Goal: Task Accomplishment & Management: Use online tool/utility

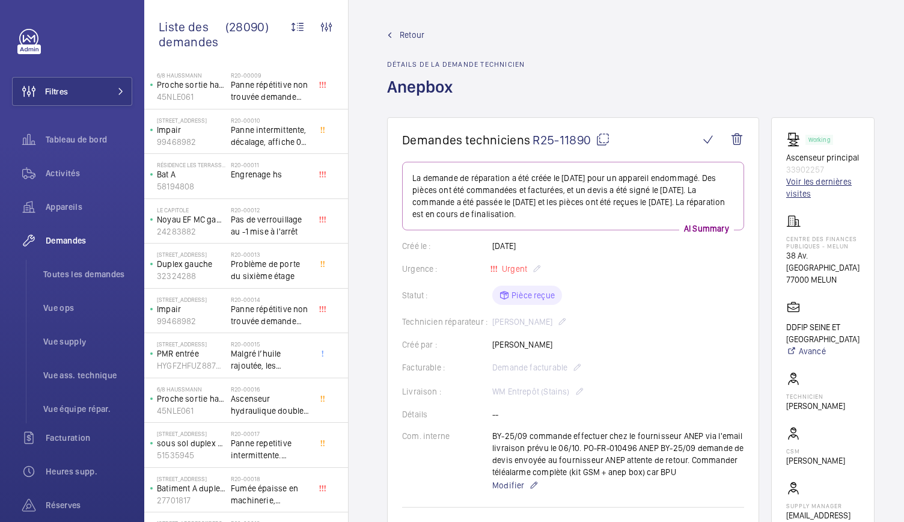
click at [824, 194] on link "Voir les dernières visites" at bounding box center [823, 188] width 73 height 24
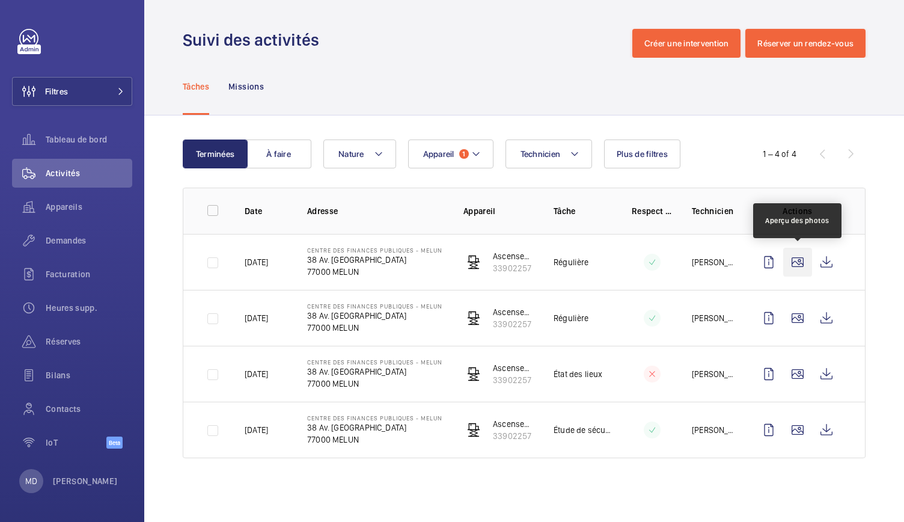
click at [800, 257] on wm-front-icon-button at bounding box center [798, 262] width 29 height 29
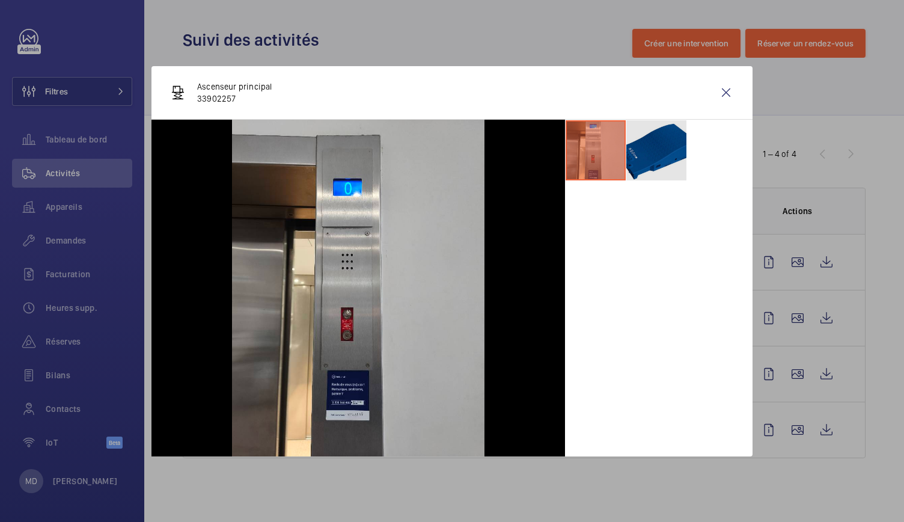
click at [637, 158] on li at bounding box center [657, 150] width 60 height 60
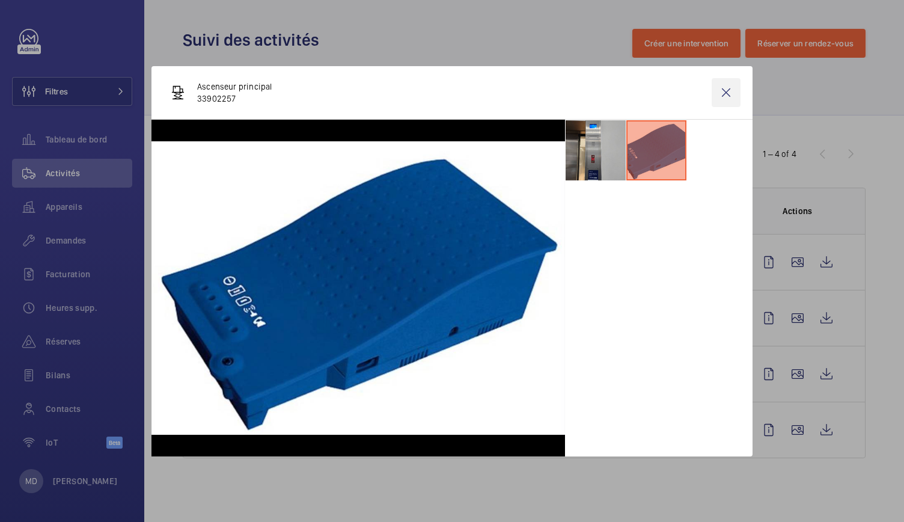
click at [728, 91] on wm-front-icon-button at bounding box center [726, 92] width 29 height 29
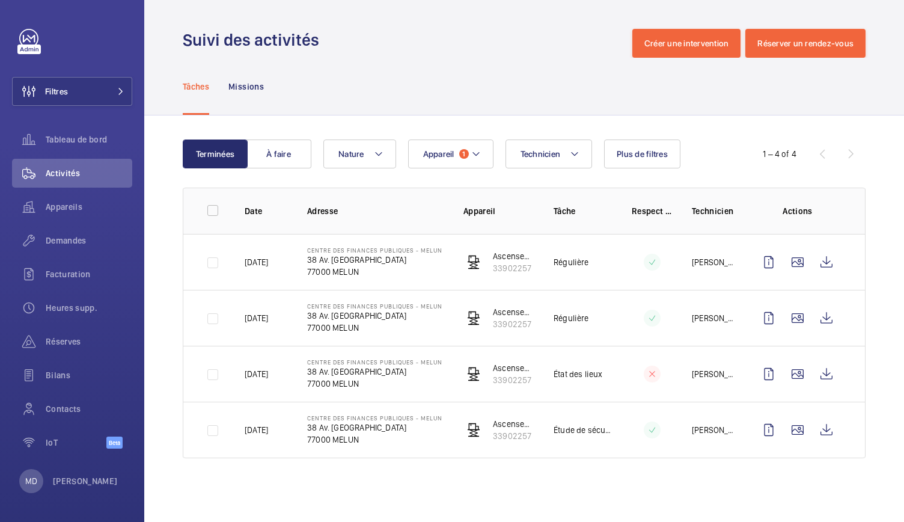
click at [792, 282] on td at bounding box center [800, 262] width 130 height 56
click at [793, 269] on wm-front-icon-button at bounding box center [798, 262] width 29 height 29
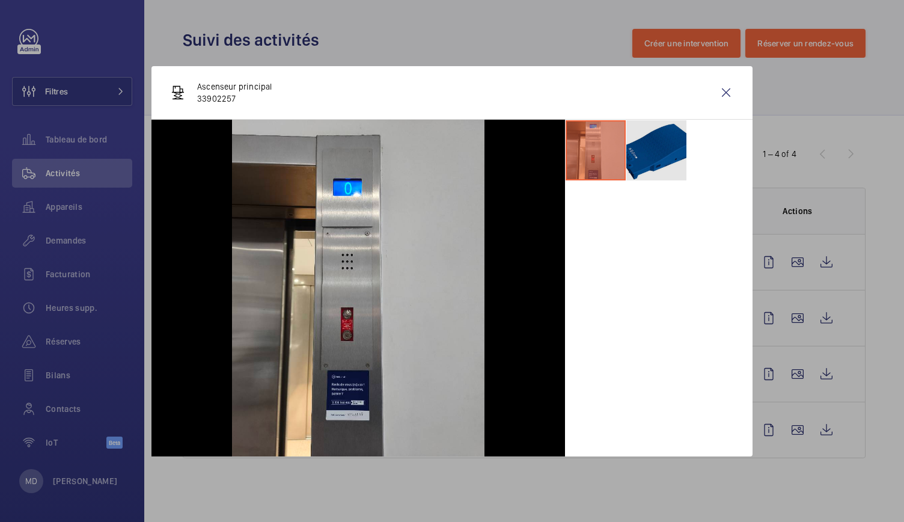
click at [645, 149] on li at bounding box center [657, 150] width 60 height 60
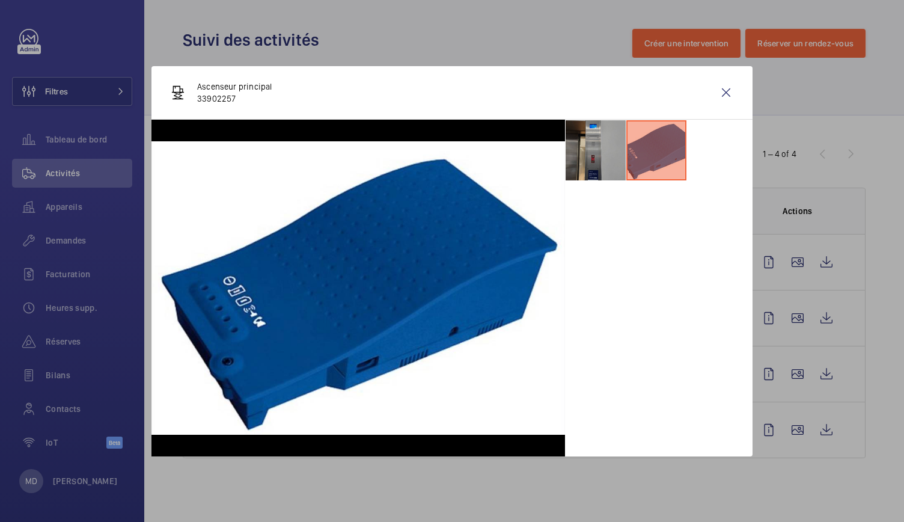
click at [594, 150] on li at bounding box center [596, 150] width 60 height 60
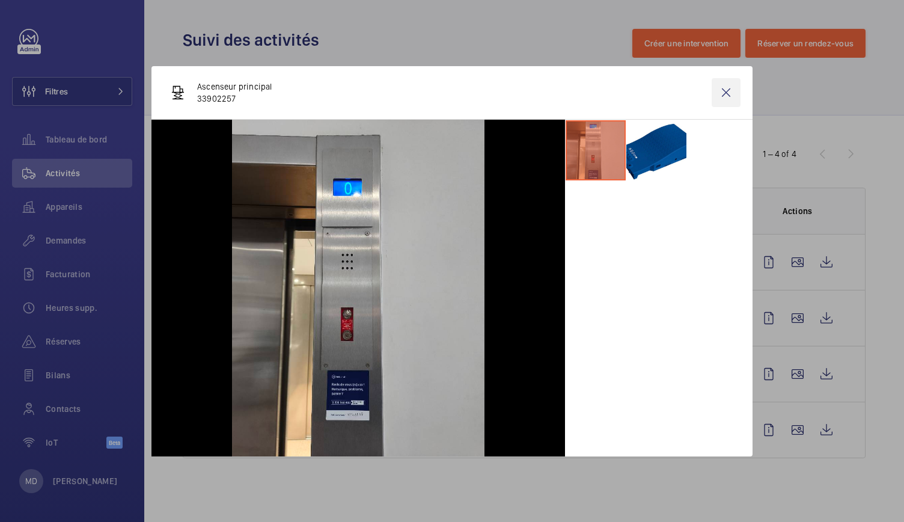
click at [724, 97] on wm-front-icon-button at bounding box center [726, 92] width 29 height 29
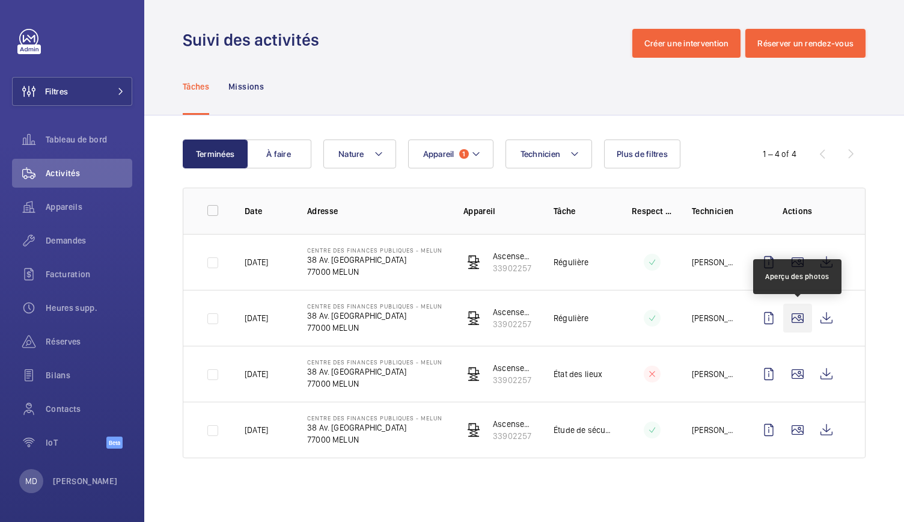
click at [800, 319] on wm-front-icon-button at bounding box center [798, 318] width 29 height 29
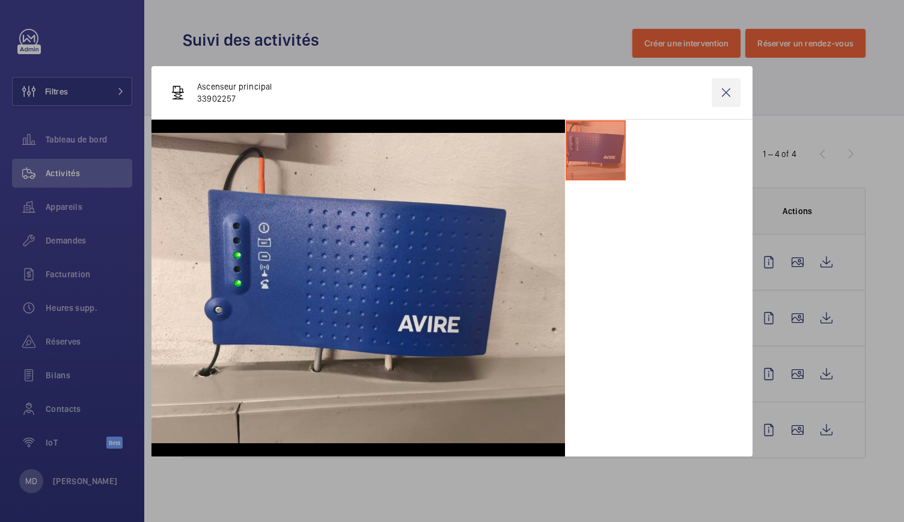
click at [728, 96] on wm-front-icon-button at bounding box center [726, 92] width 29 height 29
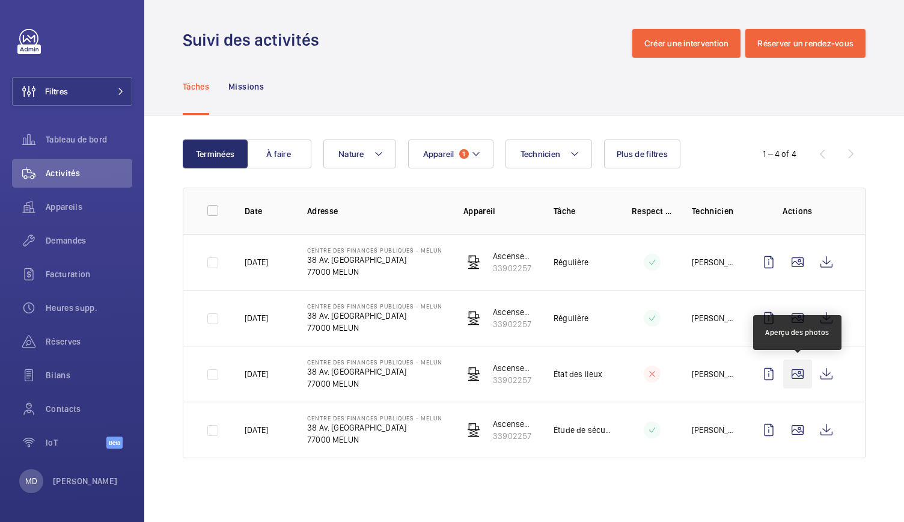
click at [793, 378] on wm-front-icon-button at bounding box center [798, 374] width 29 height 29
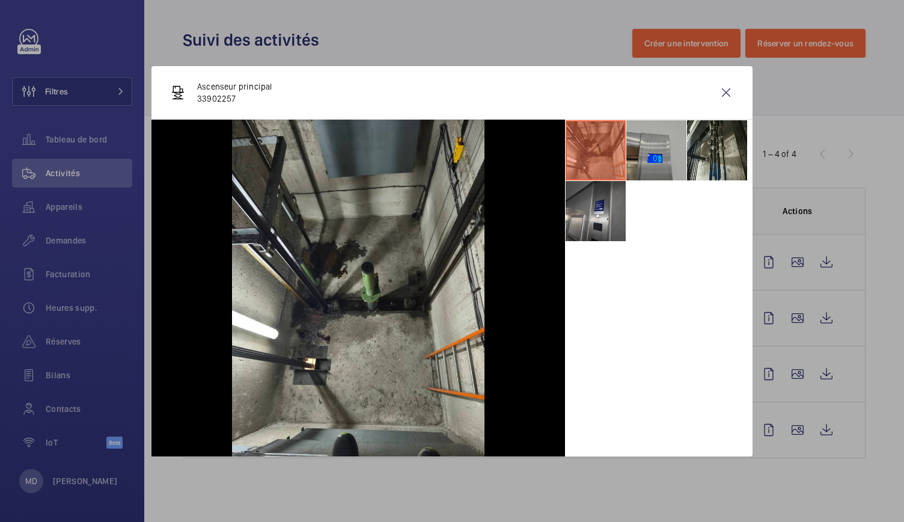
click at [643, 153] on li at bounding box center [657, 150] width 60 height 60
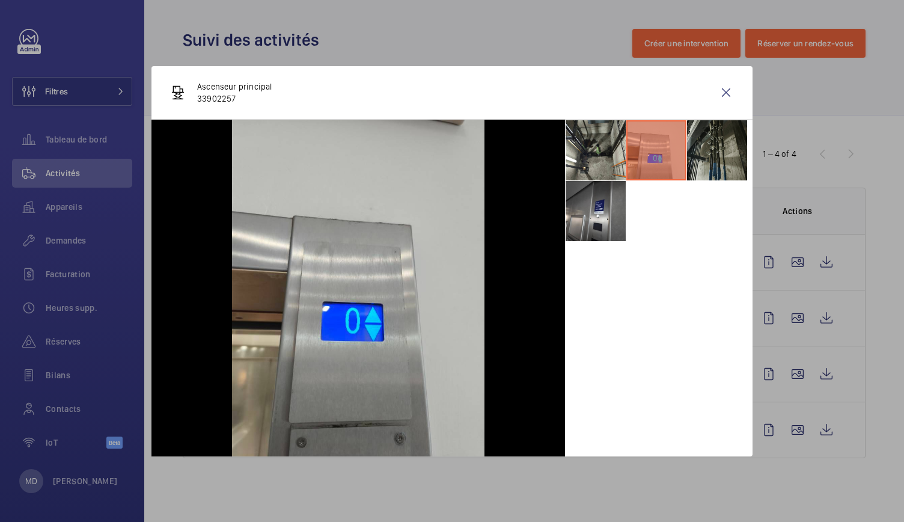
click at [705, 164] on li at bounding box center [717, 150] width 60 height 60
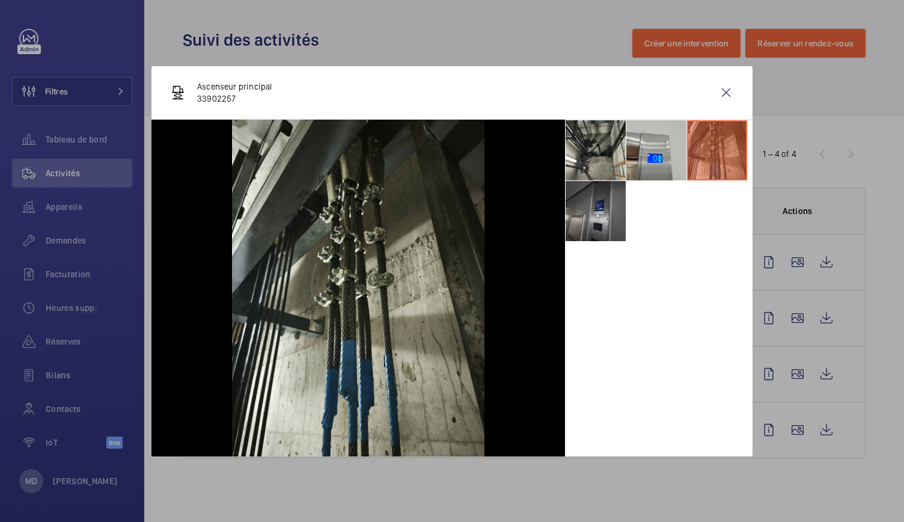
click at [612, 221] on li at bounding box center [596, 211] width 60 height 60
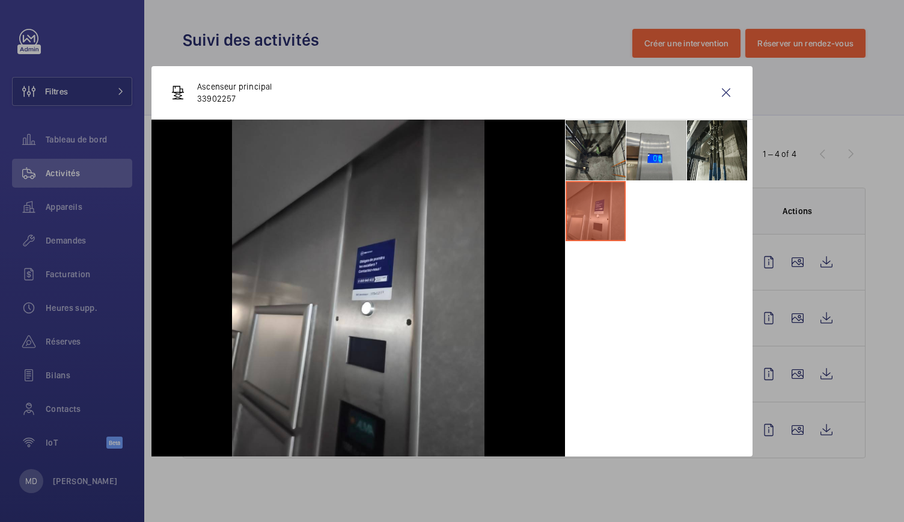
click at [603, 146] on li at bounding box center [596, 150] width 60 height 60
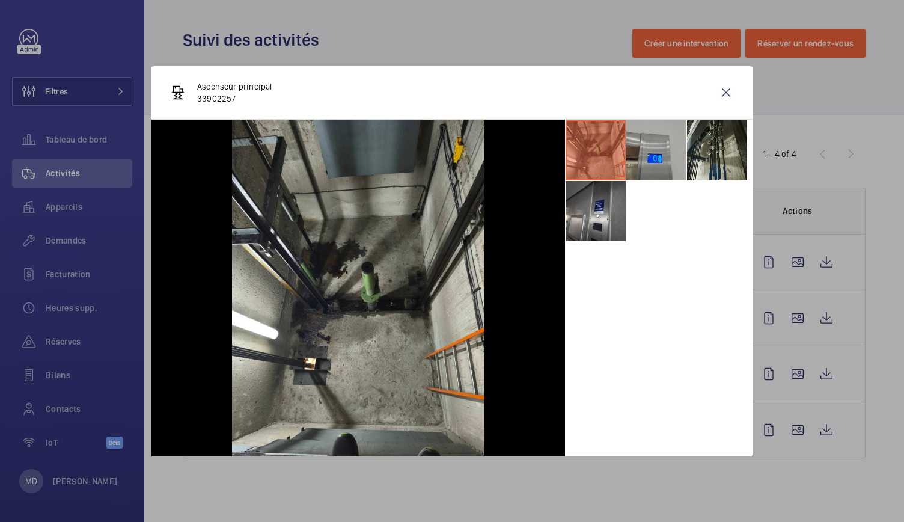
click at [660, 149] on li at bounding box center [657, 150] width 60 height 60
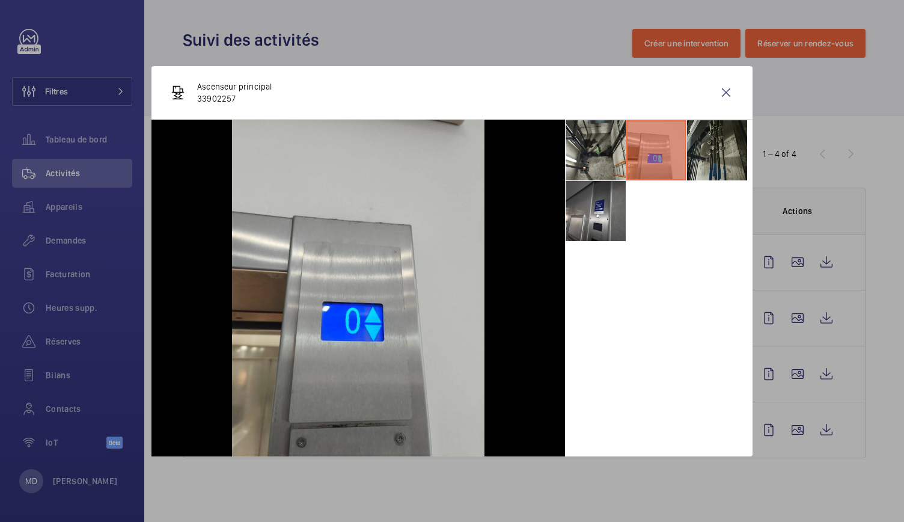
click at [728, 167] on li at bounding box center [717, 150] width 60 height 60
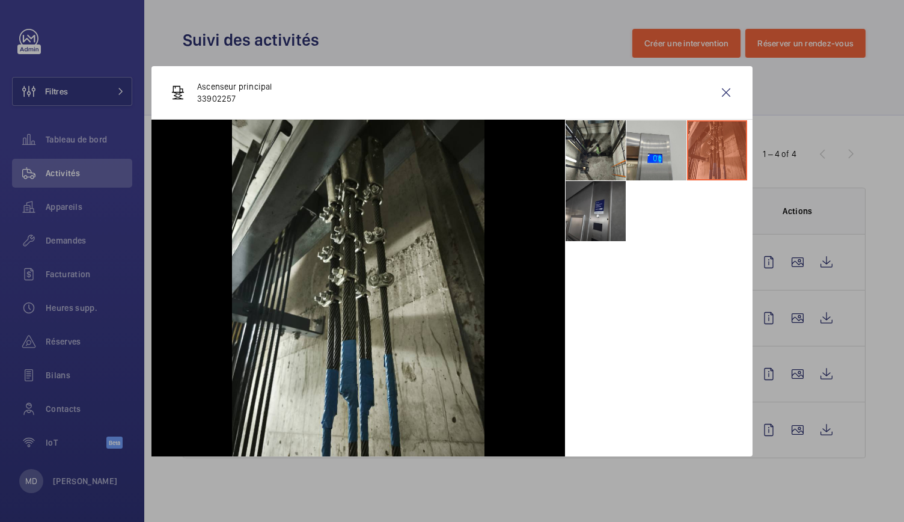
click at [616, 223] on li at bounding box center [596, 211] width 60 height 60
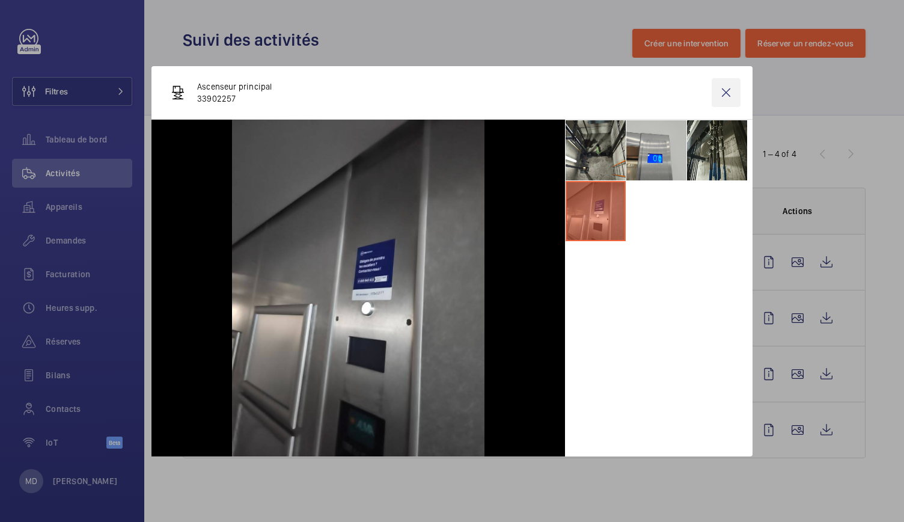
click at [726, 97] on wm-front-icon-button at bounding box center [726, 92] width 29 height 29
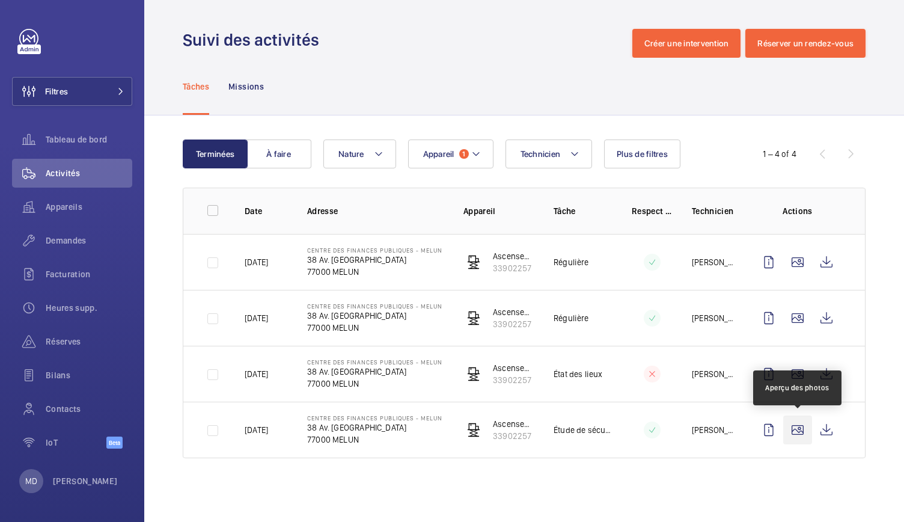
click at [797, 428] on wm-front-icon-button at bounding box center [798, 430] width 29 height 29
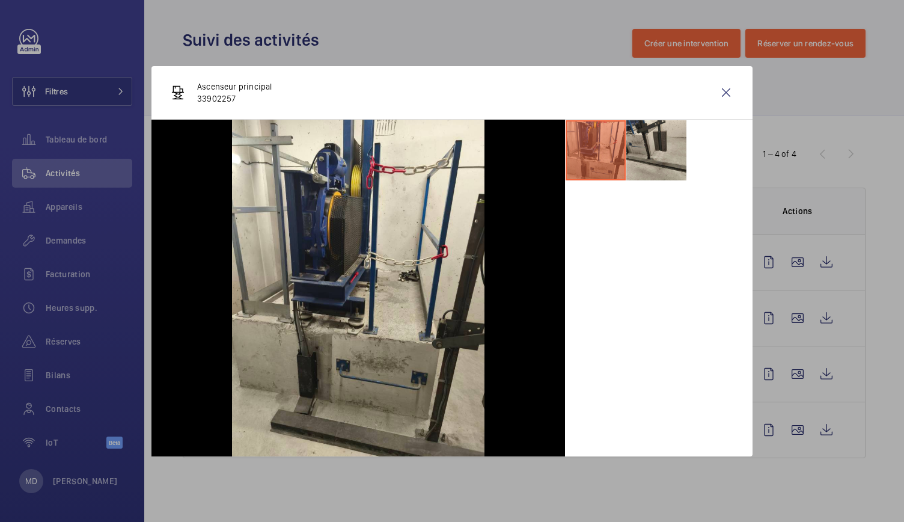
click at [629, 147] on li at bounding box center [657, 150] width 60 height 60
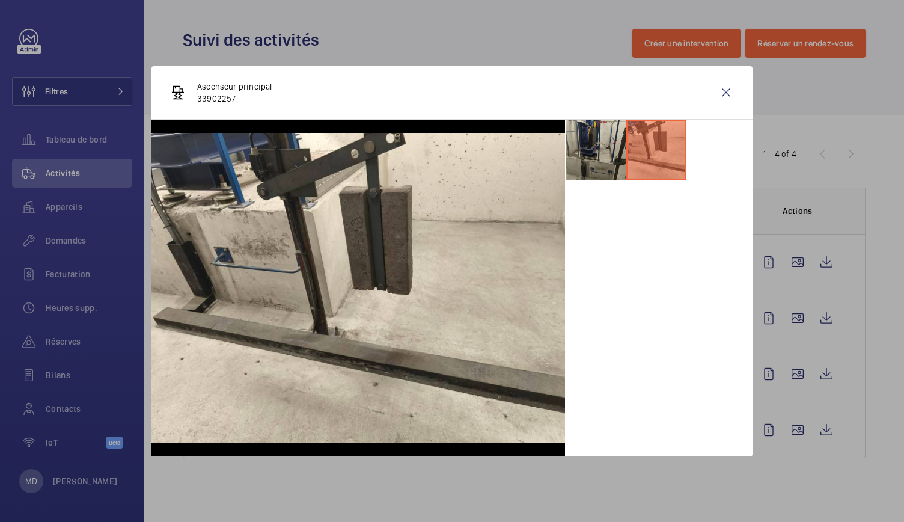
click at [600, 159] on li at bounding box center [596, 150] width 60 height 60
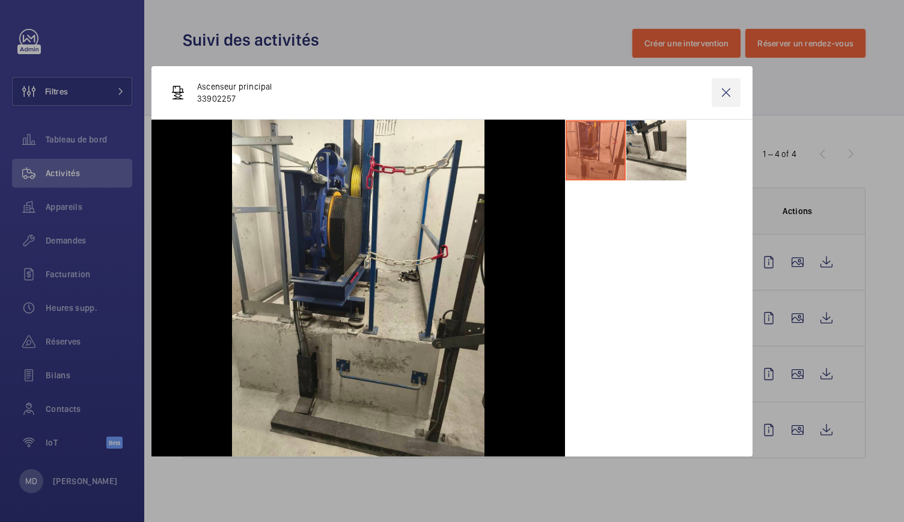
drag, startPoint x: 742, startPoint y: 112, endPoint x: 728, endPoint y: 97, distance: 20.4
click at [728, 97] on div "Ascenseur principal 33902257" at bounding box center [452, 93] width 601 height 54
click at [724, 90] on wm-front-icon-button at bounding box center [726, 92] width 29 height 29
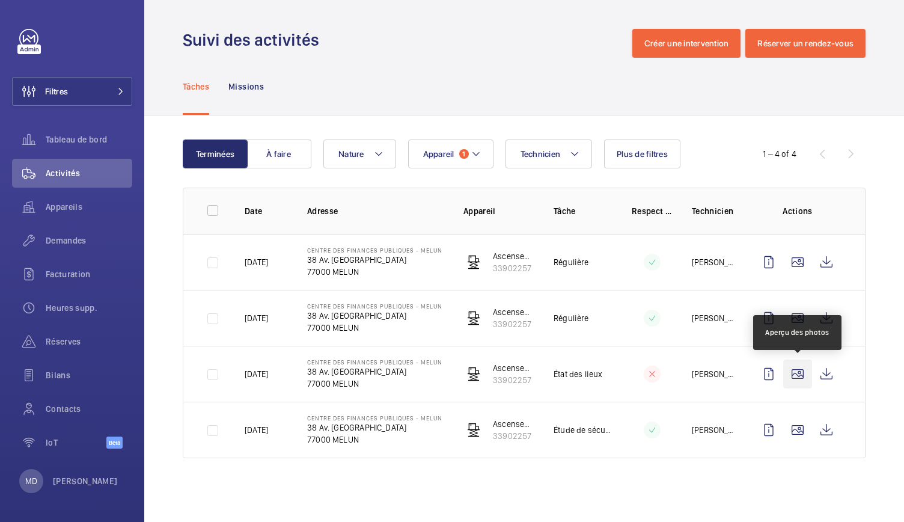
click at [791, 375] on wm-front-icon-button at bounding box center [798, 374] width 29 height 29
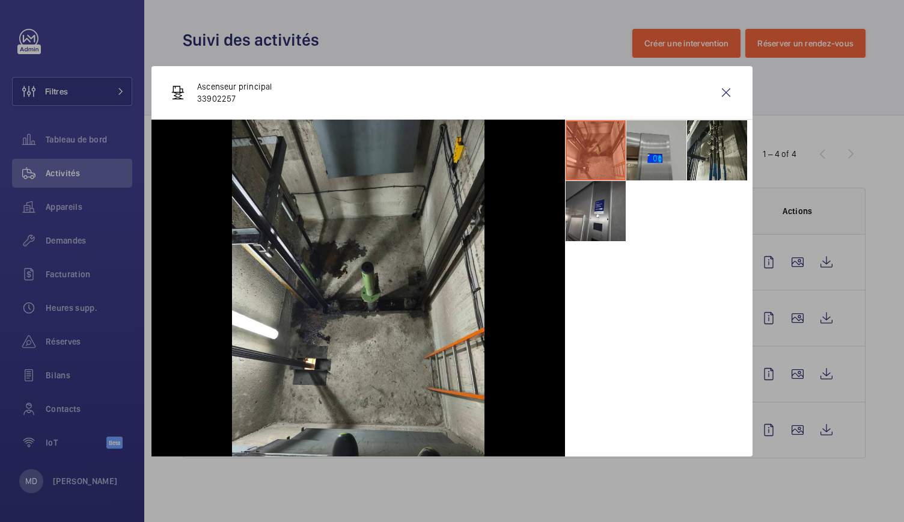
click at [654, 163] on li at bounding box center [657, 150] width 60 height 60
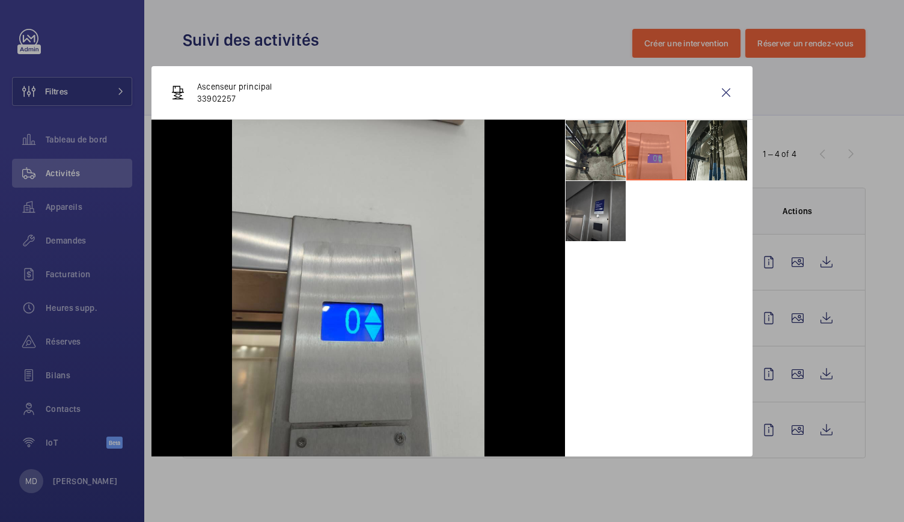
click at [603, 216] on li at bounding box center [596, 211] width 60 height 60
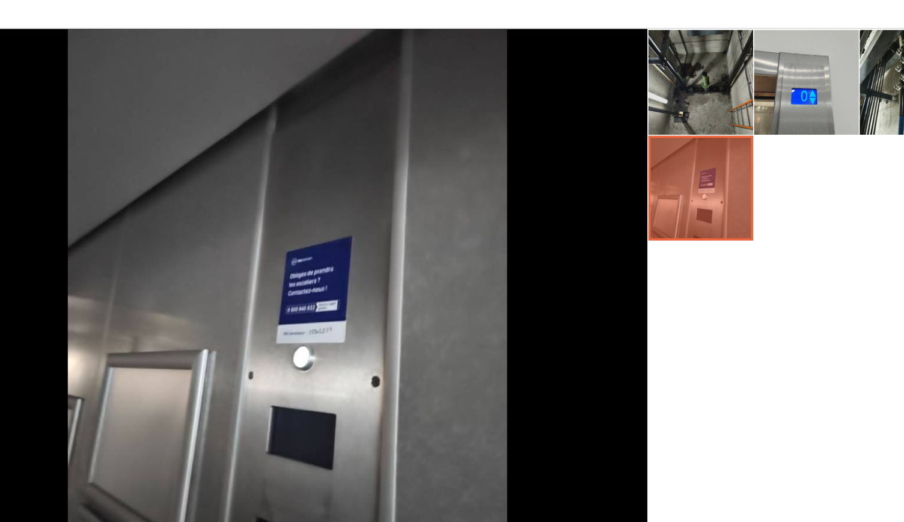
click at [593, 157] on li at bounding box center [596, 150] width 60 height 60
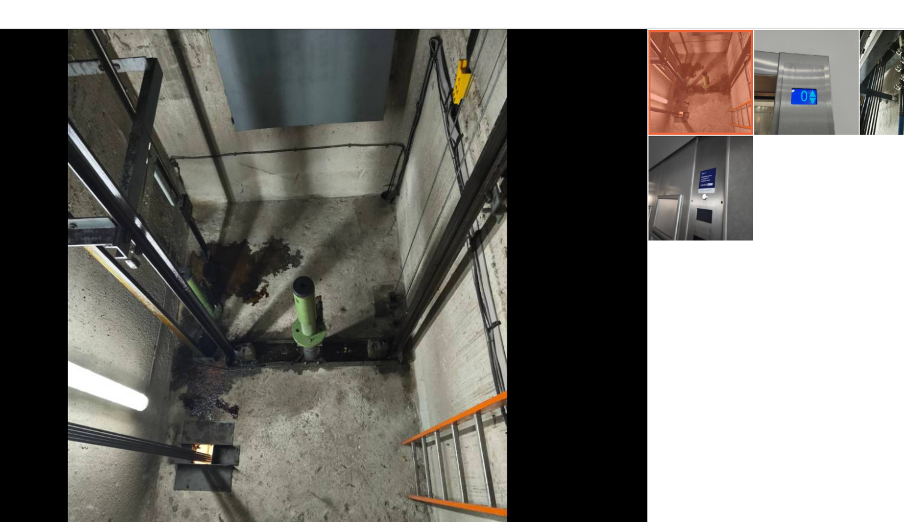
click at [642, 157] on li at bounding box center [657, 150] width 60 height 60
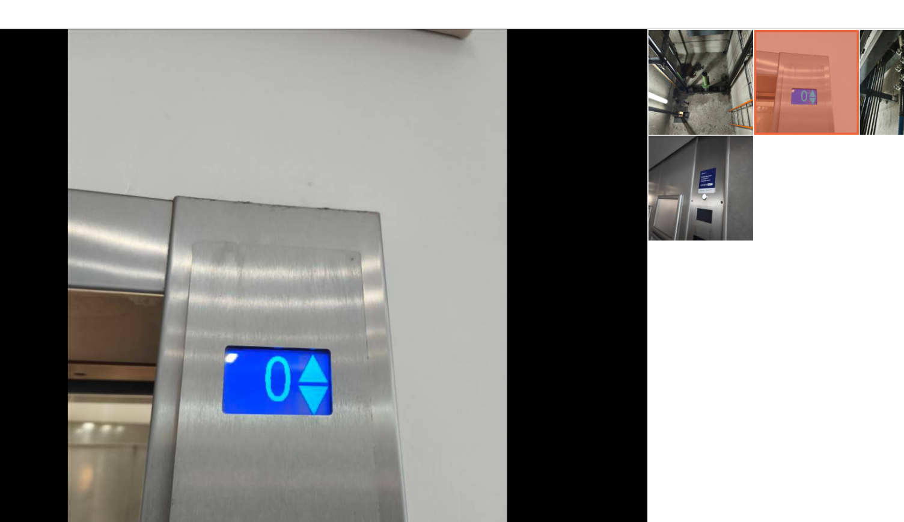
click at [700, 157] on li at bounding box center [717, 150] width 60 height 60
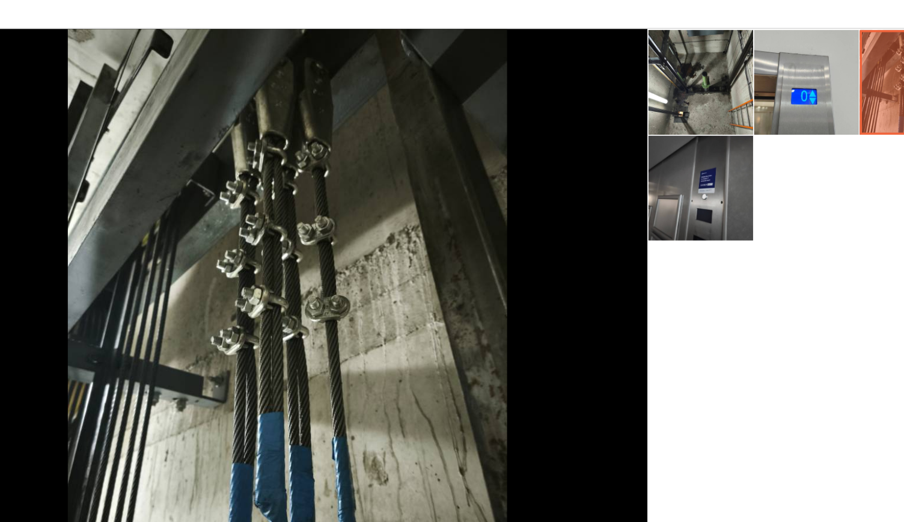
click at [603, 220] on li at bounding box center [596, 211] width 60 height 60
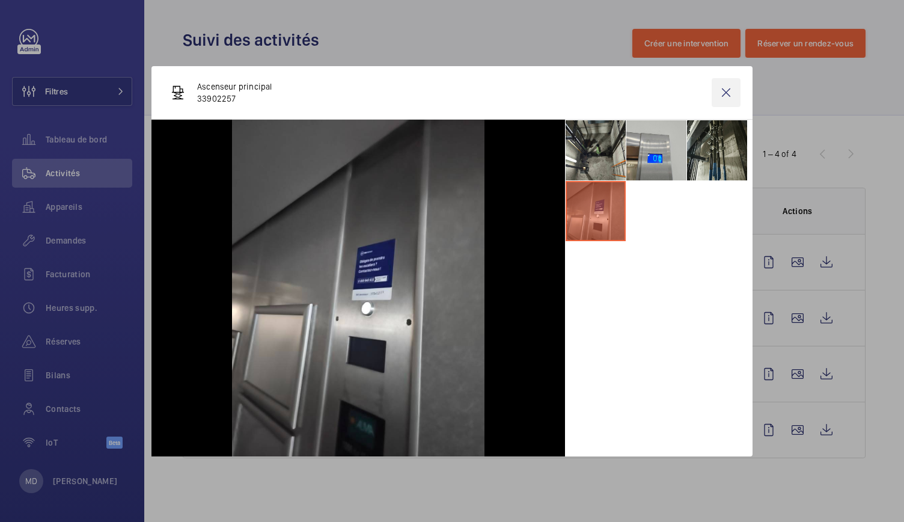
click at [715, 102] on wm-front-icon-button at bounding box center [726, 92] width 29 height 29
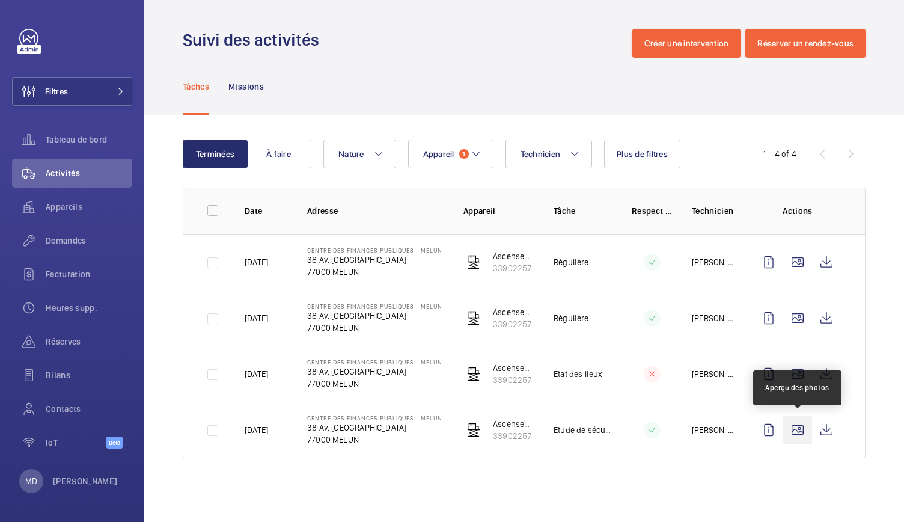
click at [796, 437] on wm-front-icon-button at bounding box center [798, 430] width 29 height 29
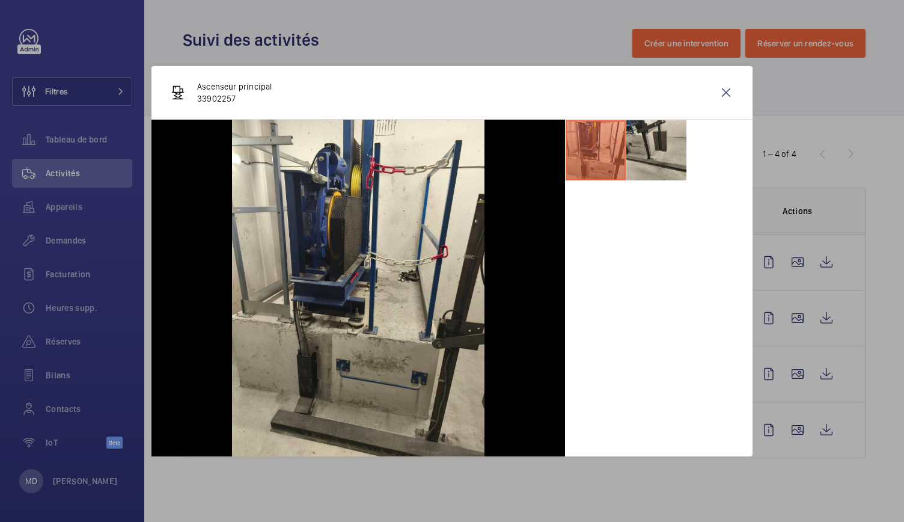
click at [657, 156] on li at bounding box center [657, 150] width 60 height 60
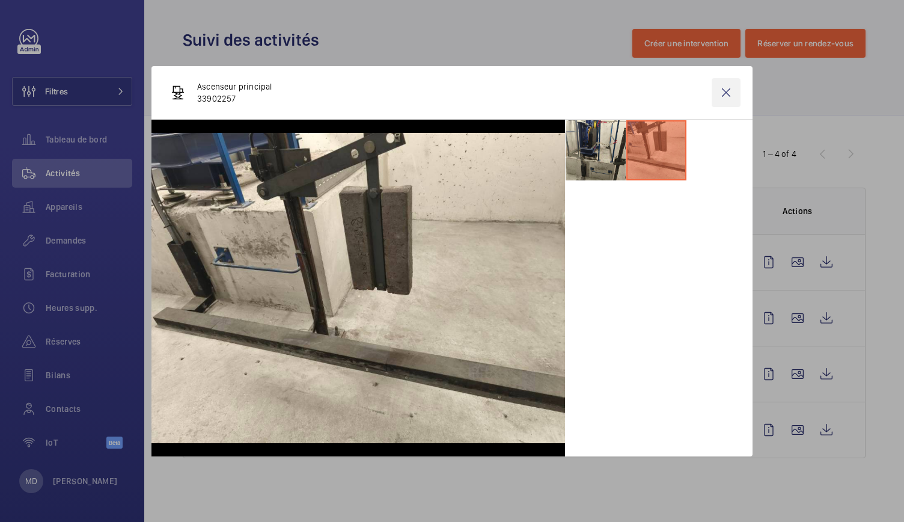
click at [725, 82] on wm-front-icon-button at bounding box center [726, 92] width 29 height 29
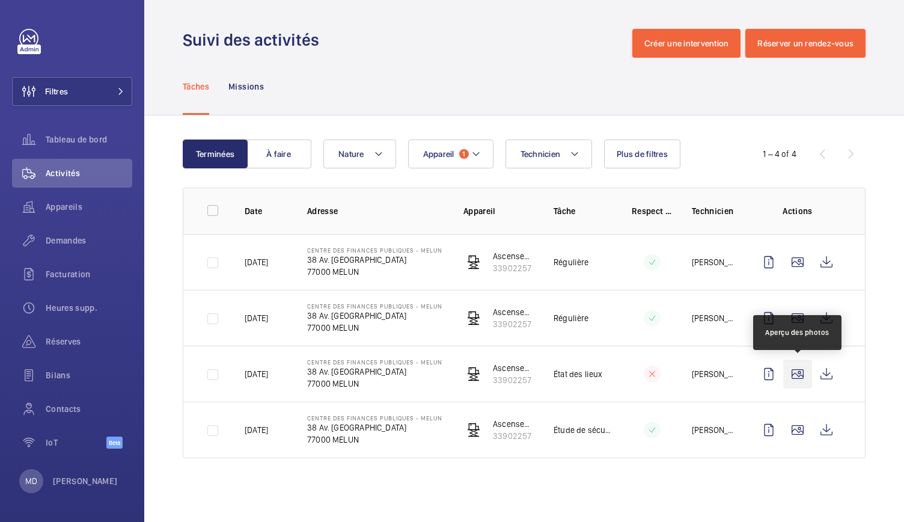
click at [796, 373] on wm-front-icon-button at bounding box center [798, 374] width 29 height 29
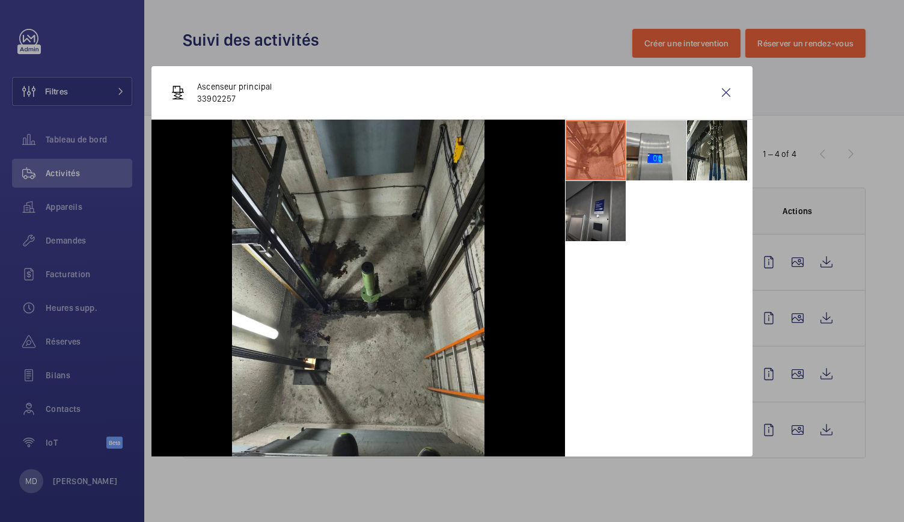
click at [586, 213] on li at bounding box center [596, 211] width 60 height 60
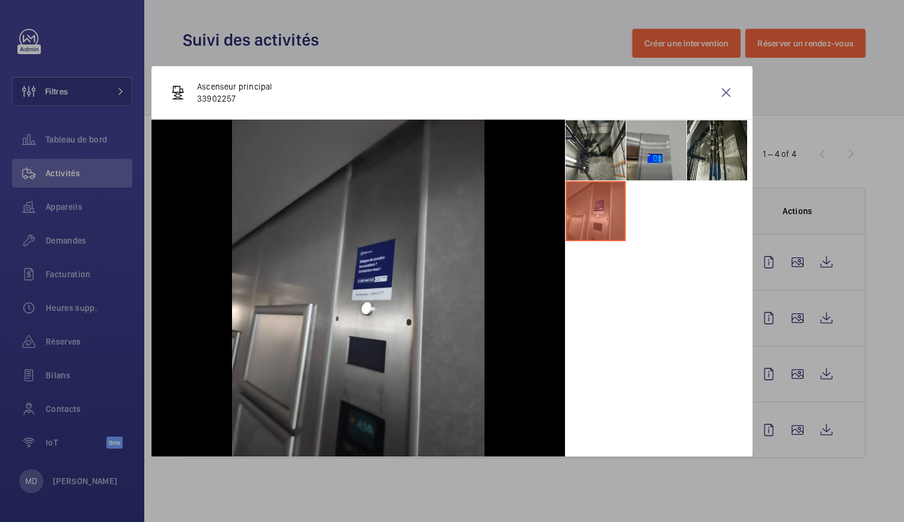
click at [653, 163] on li at bounding box center [657, 150] width 60 height 60
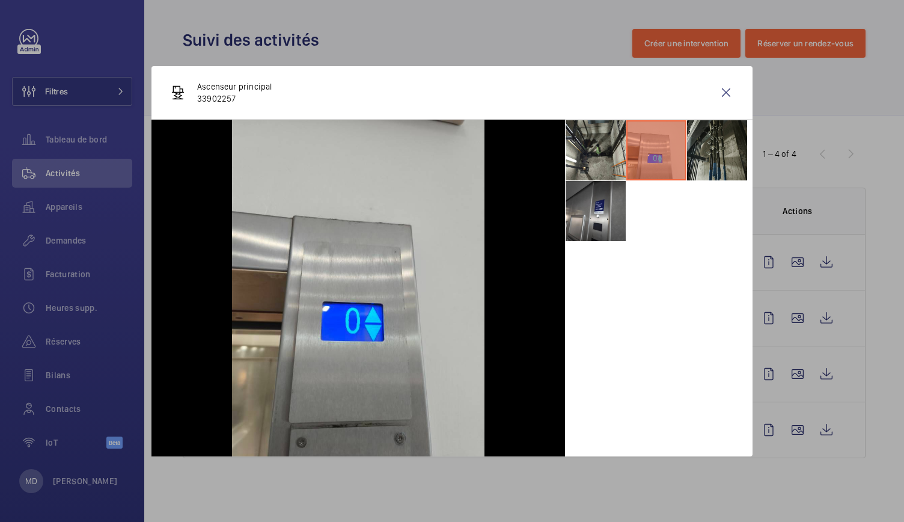
click at [717, 154] on li at bounding box center [717, 150] width 60 height 60
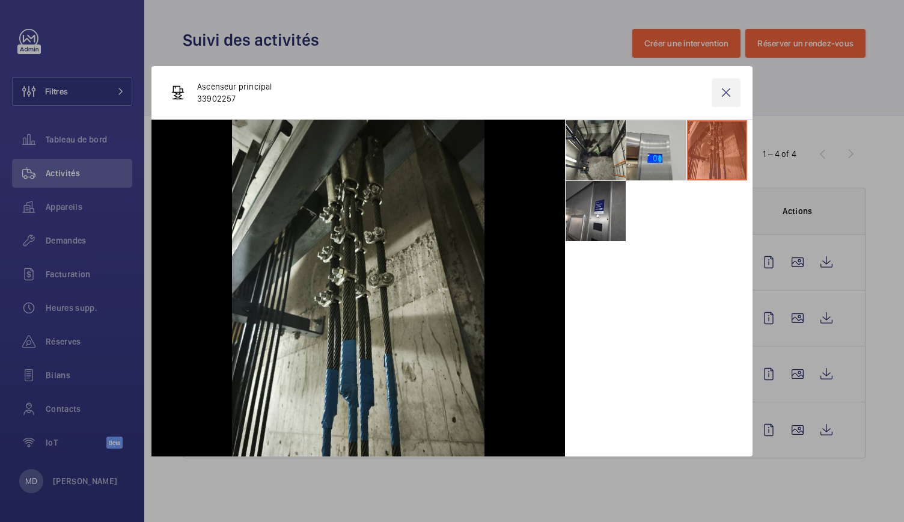
click at [721, 98] on wm-front-icon-button at bounding box center [726, 92] width 29 height 29
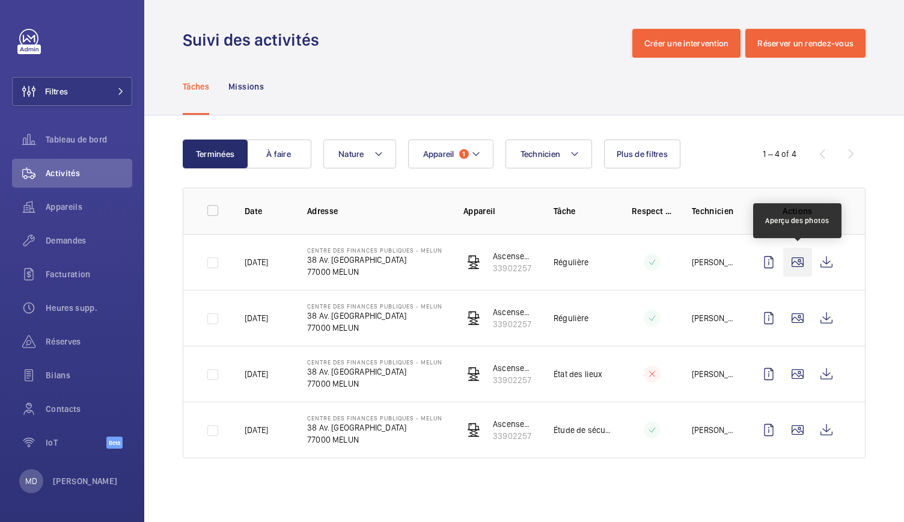
click at [797, 252] on wm-front-icon-button at bounding box center [798, 262] width 29 height 29
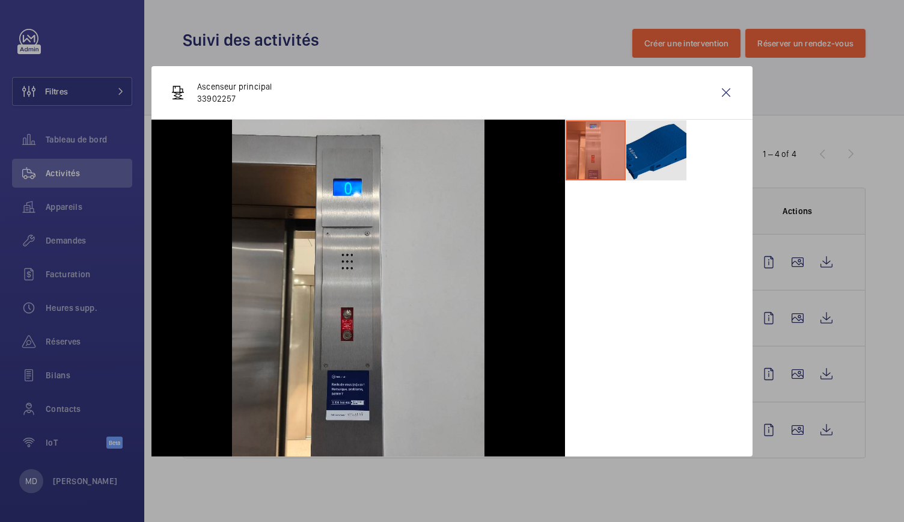
click at [651, 169] on li at bounding box center [657, 150] width 60 height 60
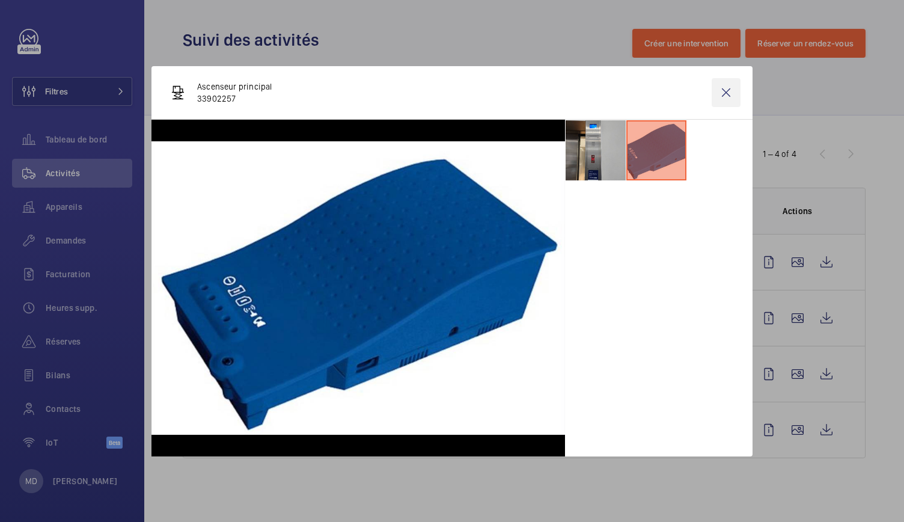
click at [730, 94] on wm-front-icon-button at bounding box center [726, 92] width 29 height 29
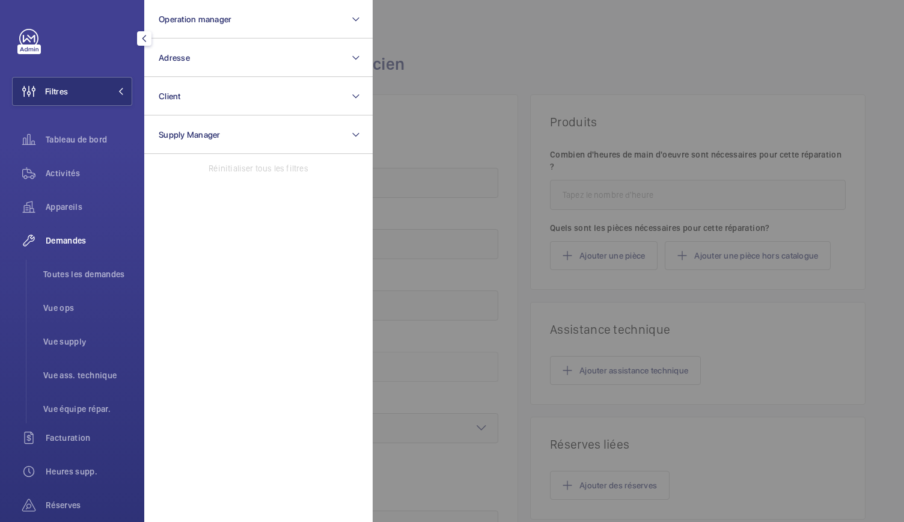
click at [569, 67] on div at bounding box center [825, 261] width 904 height 522
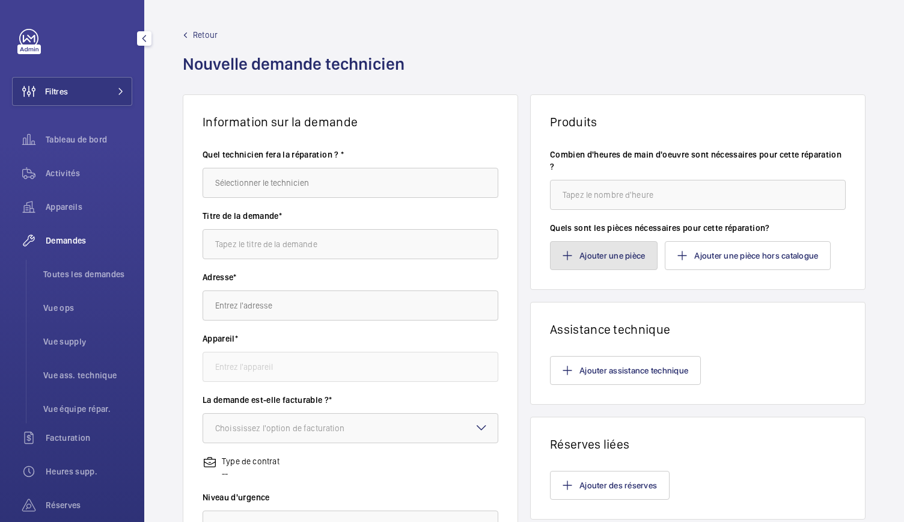
click at [571, 250] on button "Ajouter une pièce" at bounding box center [604, 255] width 108 height 29
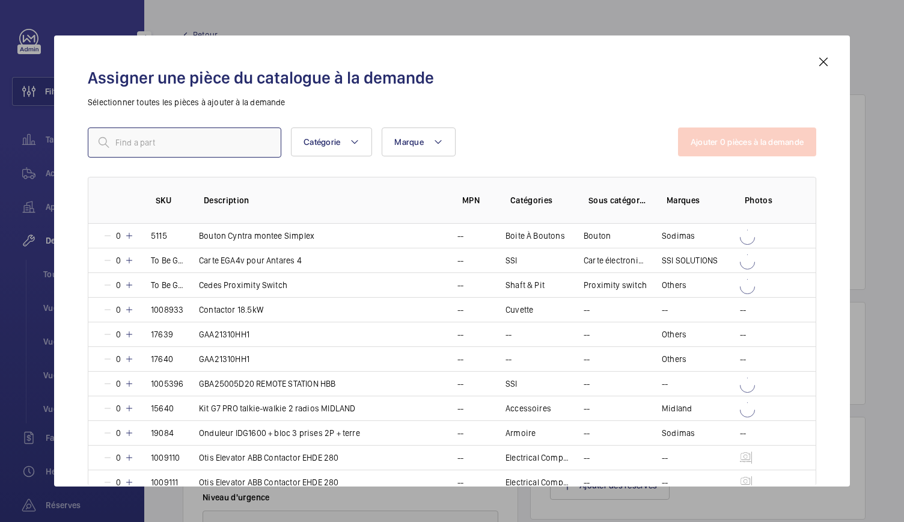
click at [201, 141] on input "text" at bounding box center [185, 142] width 194 height 30
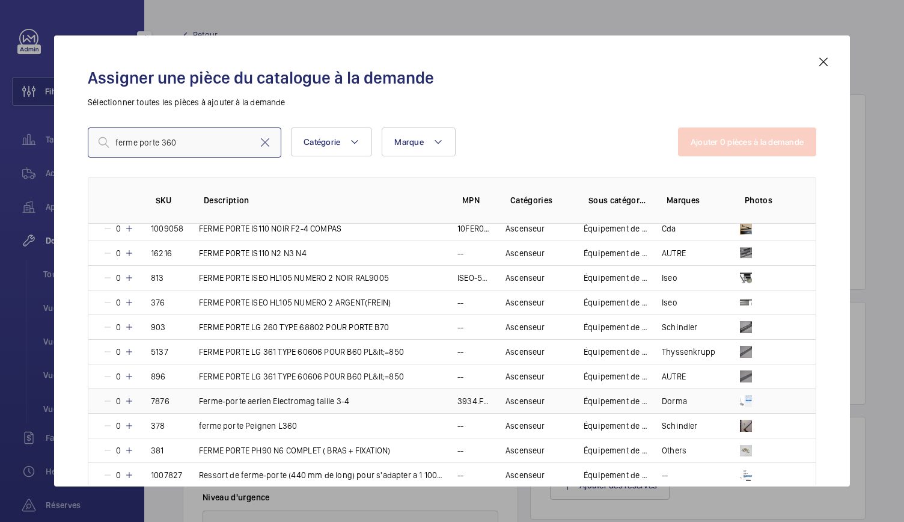
scroll to position [283, 0]
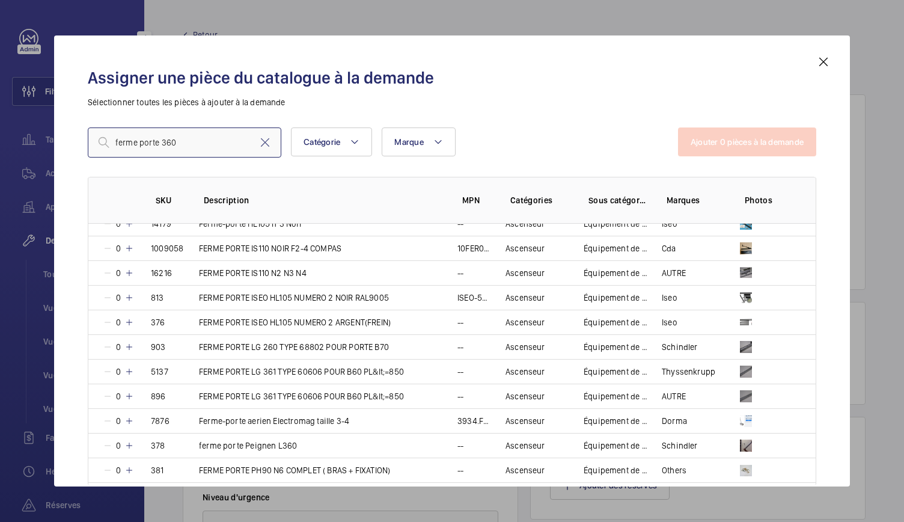
drag, startPoint x: 221, startPoint y: 133, endPoint x: 76, endPoint y: 154, distance: 147.0
click at [76, 154] on div "Assigner une pièce du catalogue à la demande Sélectionner toutes les pièces à a…" at bounding box center [452, 271] width 758 height 432
paste input "Ferme-porte L 361 mm démontable PL 700-850 - compatible"
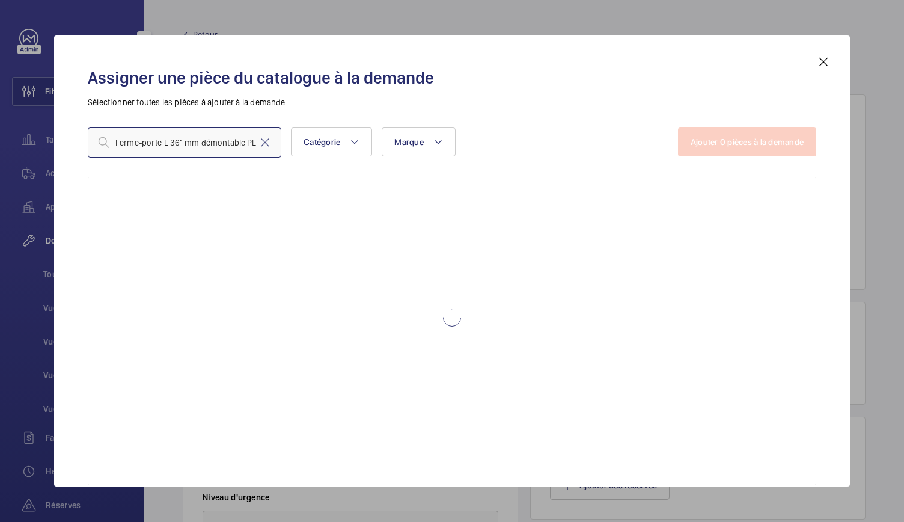
scroll to position [0, 0]
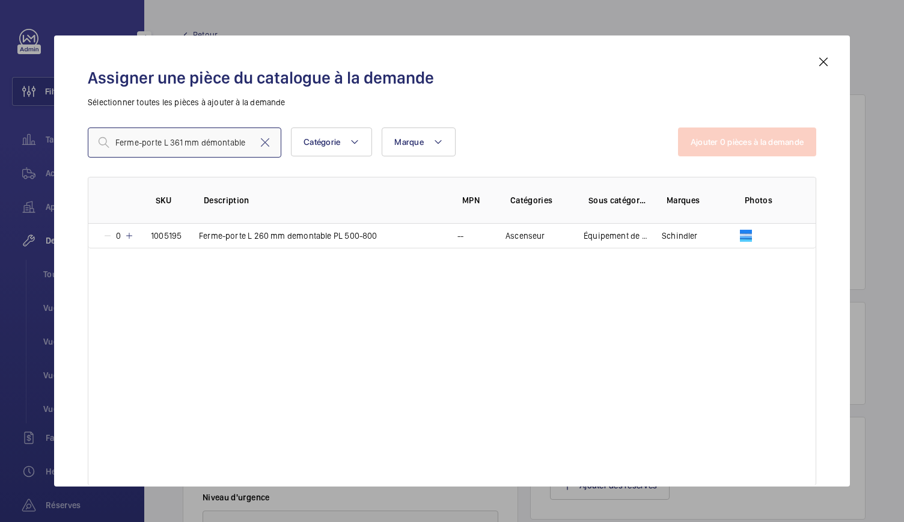
type input "Ferme-porte L 361 mm démontable"
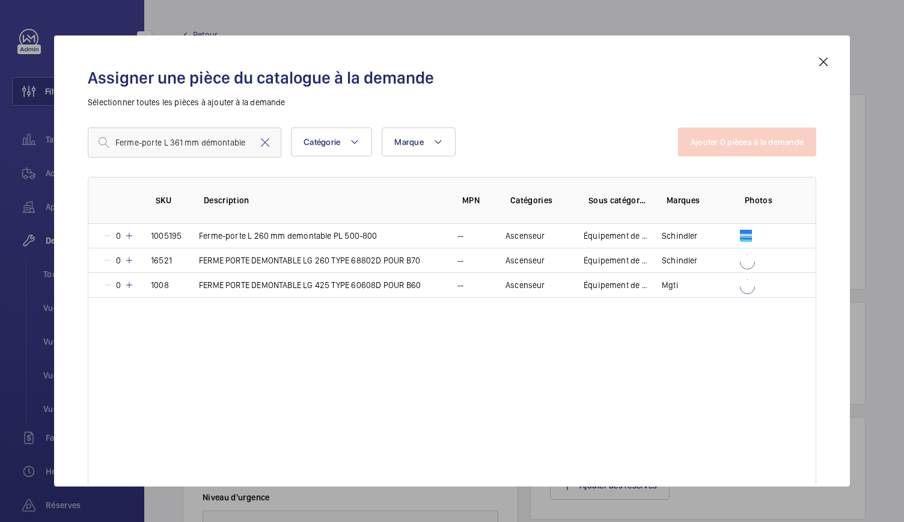
click at [823, 62] on mat-icon at bounding box center [824, 62] width 14 height 14
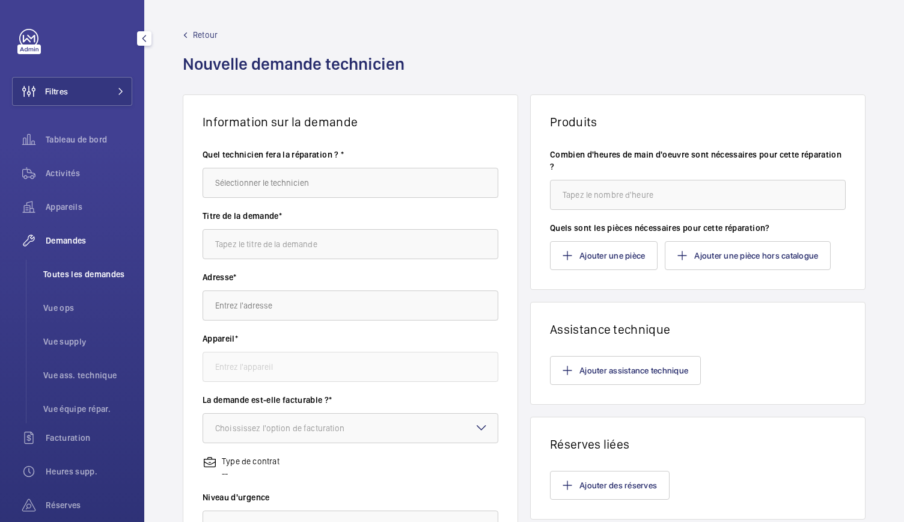
click at [82, 272] on span "Toutes les demandes" at bounding box center [87, 274] width 89 height 12
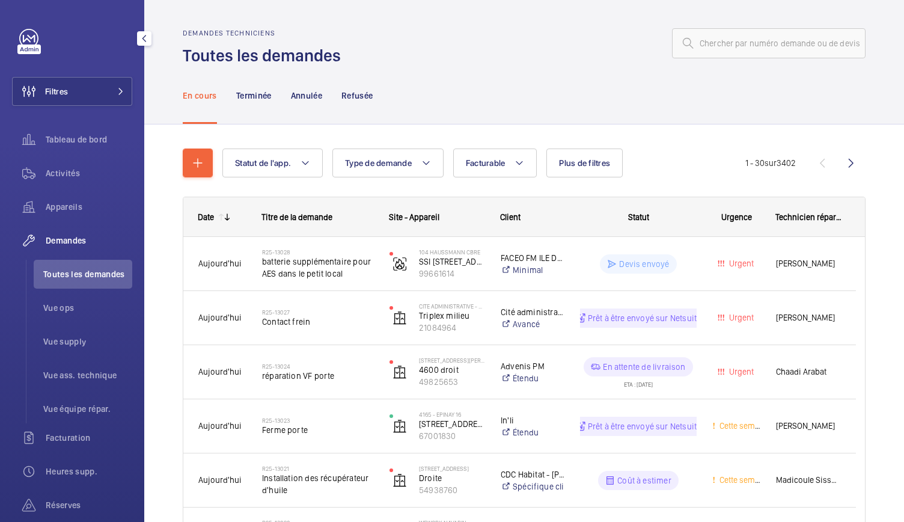
click at [93, 268] on span "Toutes les demandes" at bounding box center [87, 274] width 89 height 12
click at [749, 45] on input "text" at bounding box center [769, 43] width 194 height 30
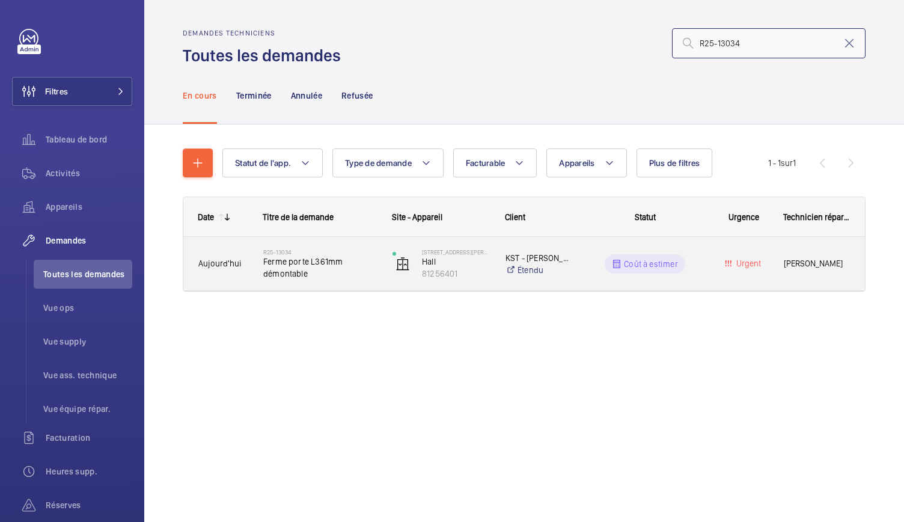
type input "R25-13034"
click at [296, 271] on span "Ferme porte L361mm démontable" at bounding box center [320, 268] width 114 height 24
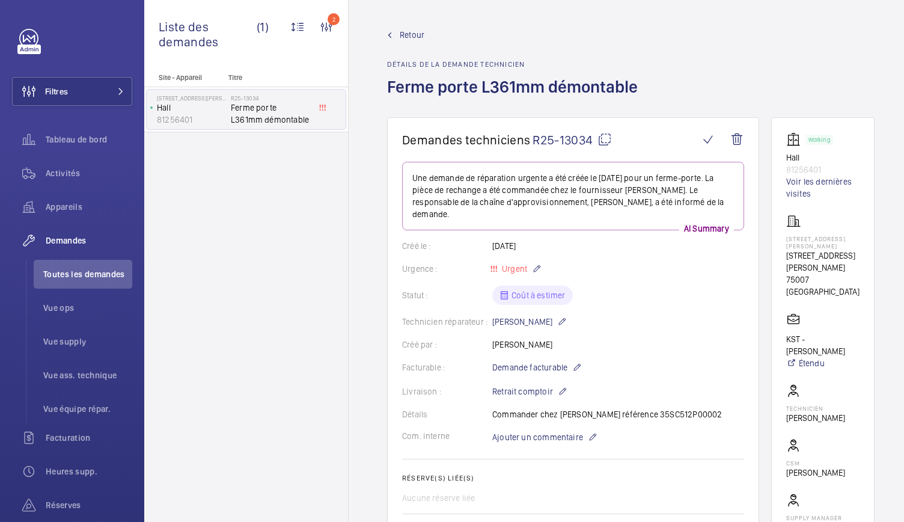
scroll to position [107, 0]
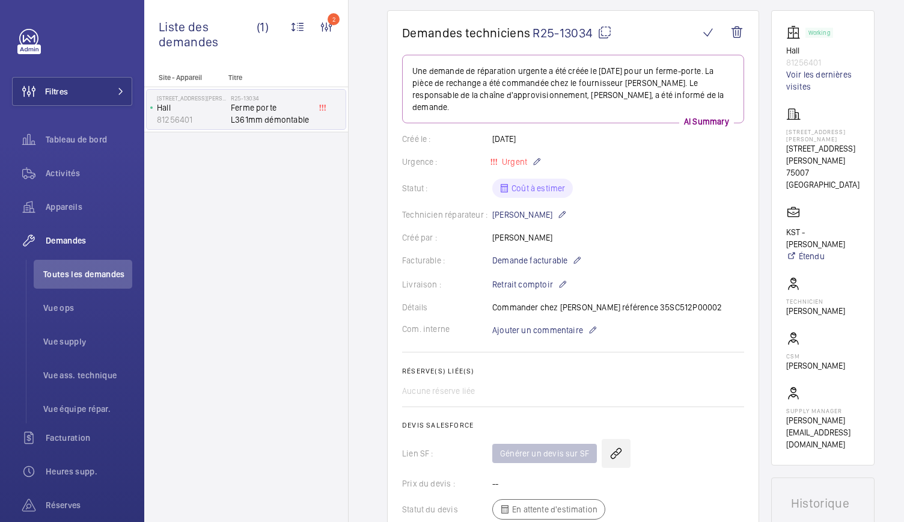
click at [622, 442] on wm-front-icon-button at bounding box center [616, 453] width 29 height 29
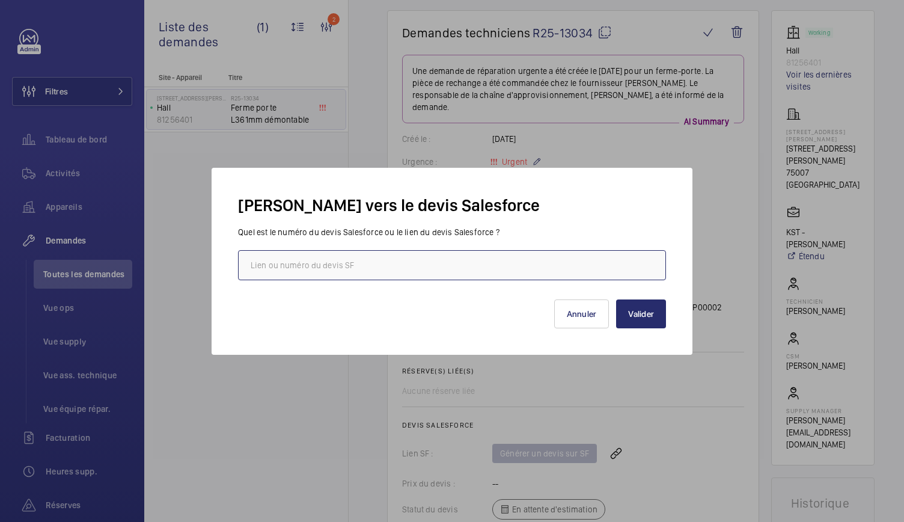
click at [320, 269] on input "text" at bounding box center [452, 265] width 428 height 30
paste input "00021725"
type input "00021725"
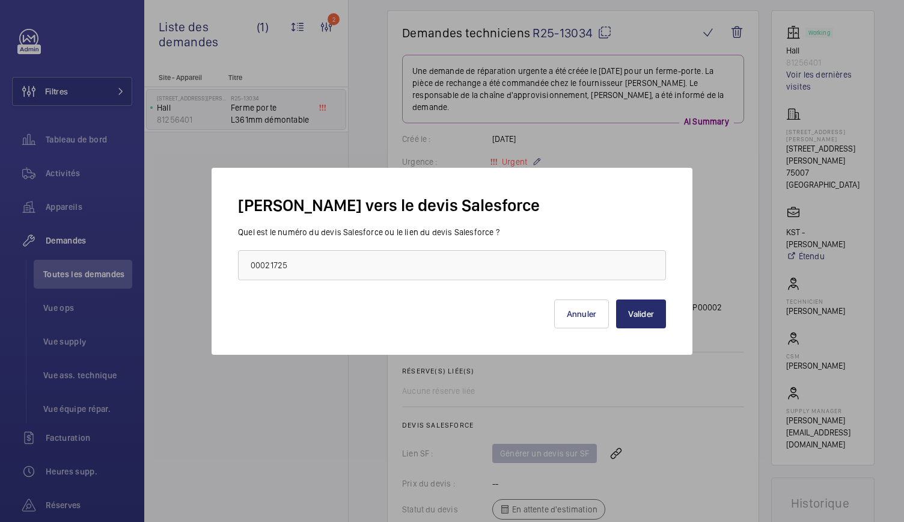
click at [648, 323] on div "Com. interne Ajouter un commentaire" at bounding box center [573, 330] width 342 height 14
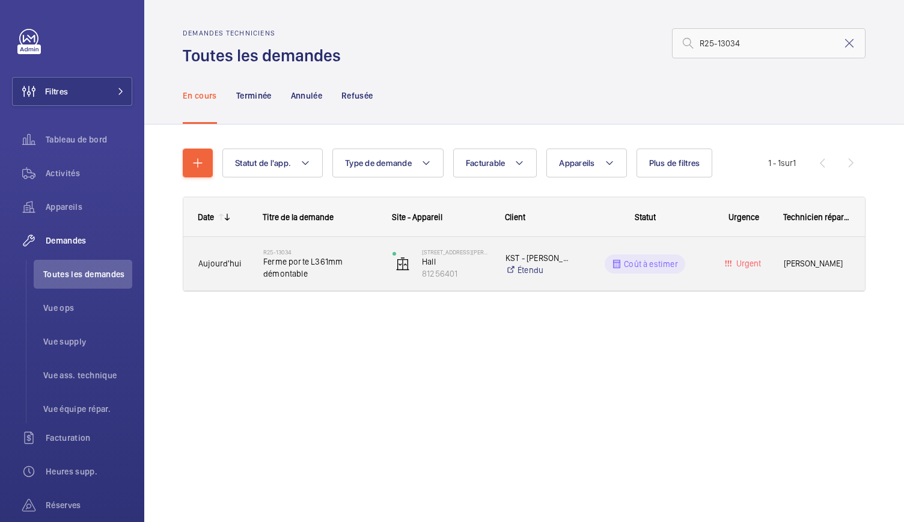
click at [314, 262] on span "Ferme porte L361mm démontable" at bounding box center [320, 268] width 114 height 24
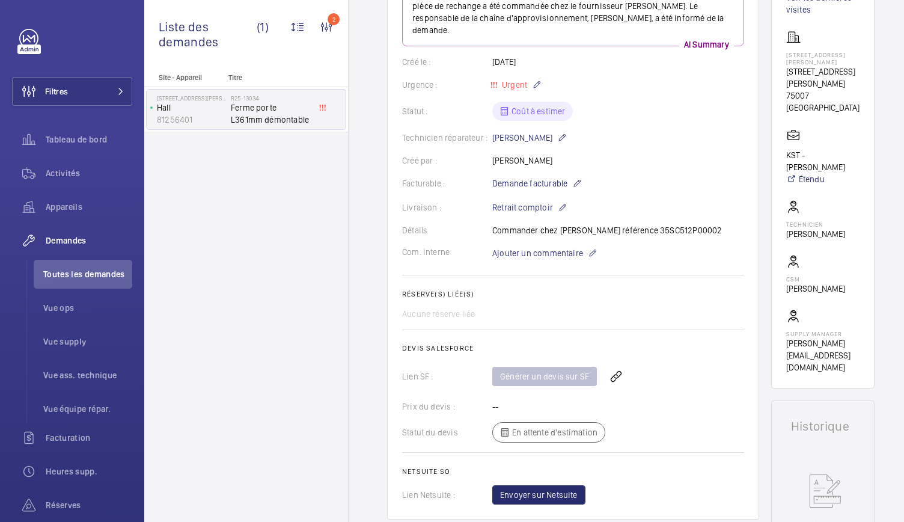
scroll to position [211, 0]
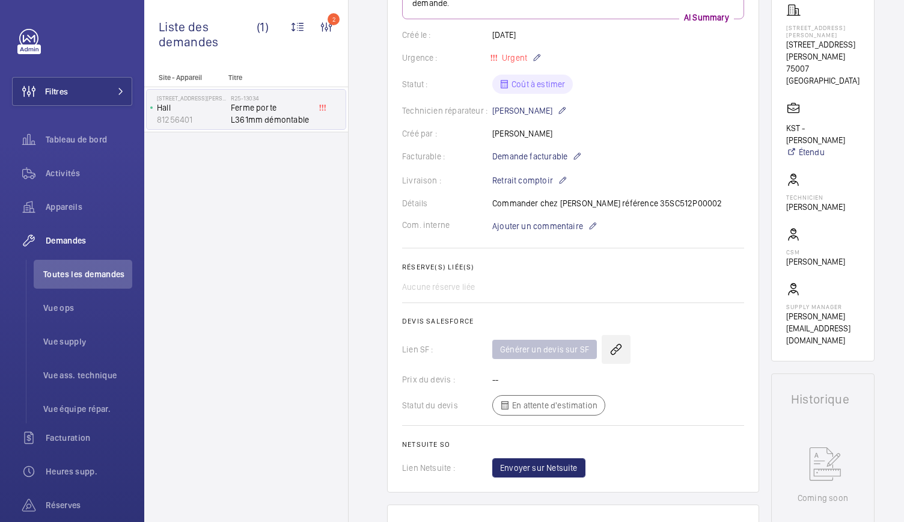
click at [617, 341] on wm-front-icon-button at bounding box center [616, 349] width 29 height 29
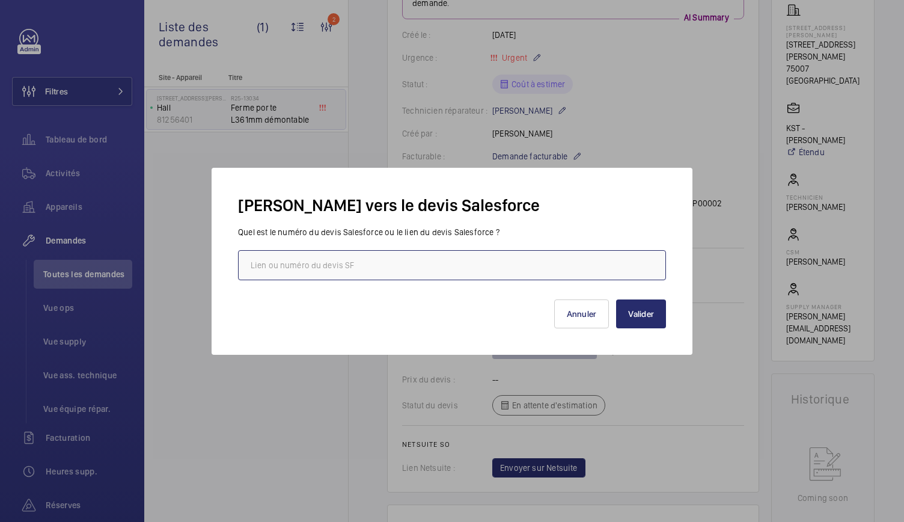
click at [444, 258] on input "text" at bounding box center [452, 265] width 428 height 30
paste input "00021725"
type input "00021725"
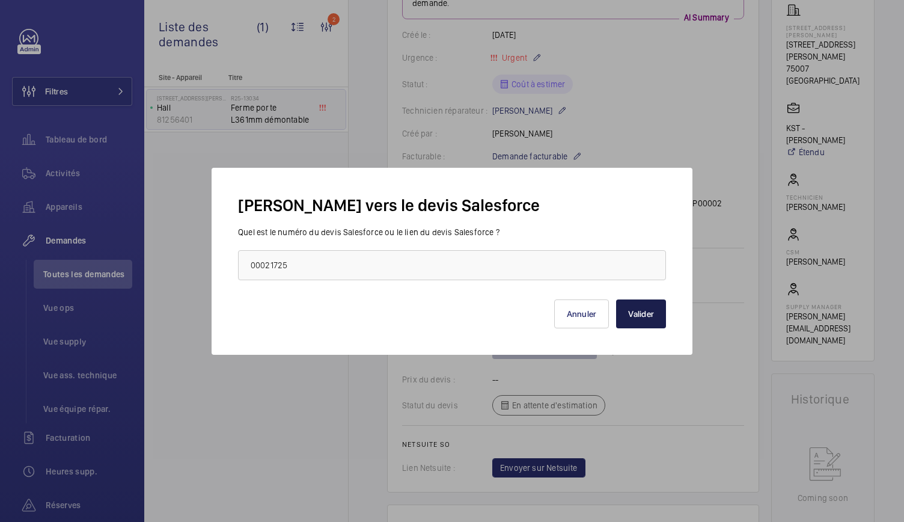
click at [651, 317] on button "Valider" at bounding box center [641, 313] width 50 height 29
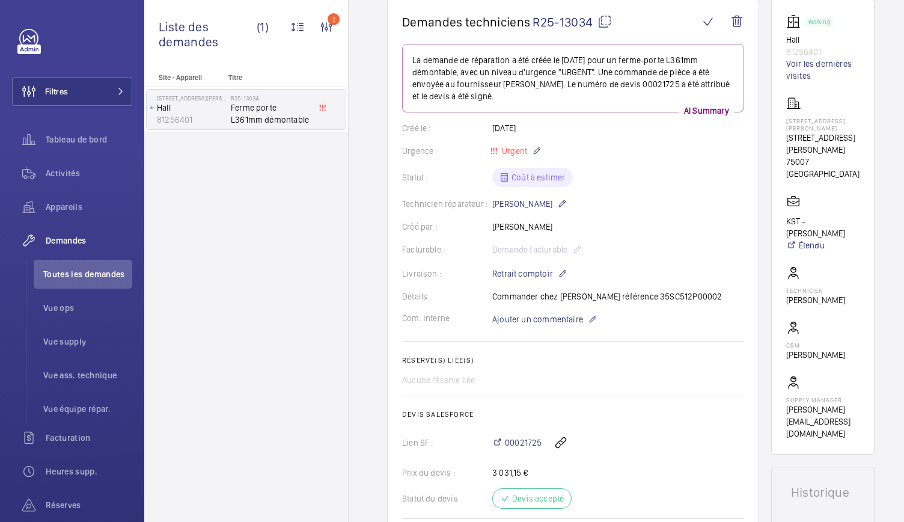
scroll to position [0, 0]
